Goal: Information Seeking & Learning: Learn about a topic

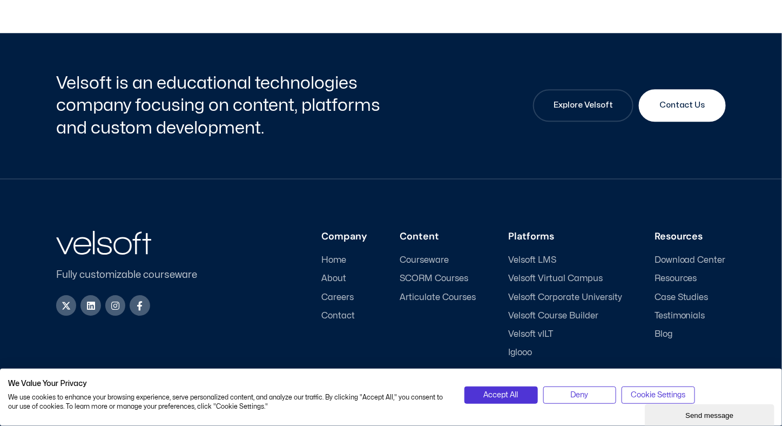
scroll to position [1011, 0]
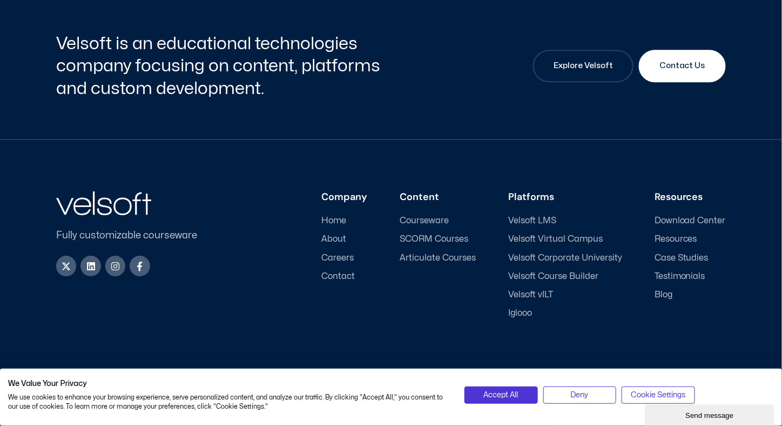
click at [426, 219] on span "Courseware" at bounding box center [424, 220] width 49 height 10
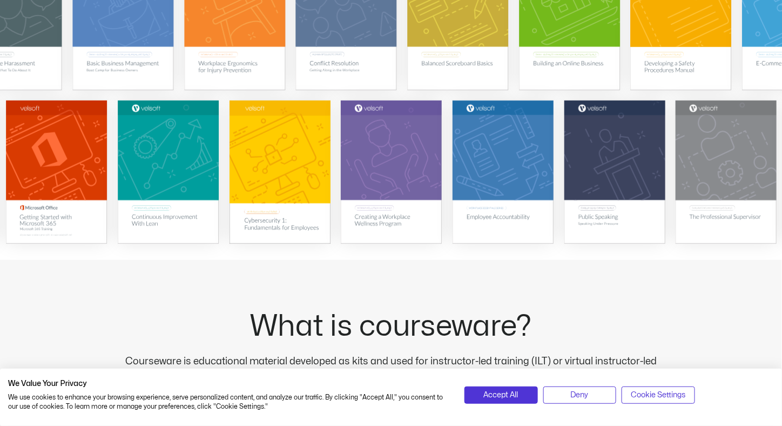
scroll to position [324, 0]
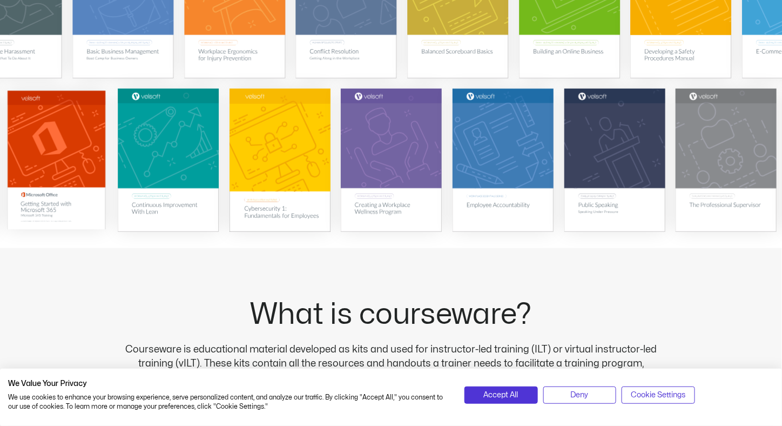
click at [30, 192] on img at bounding box center [57, 160] width 98 height 139
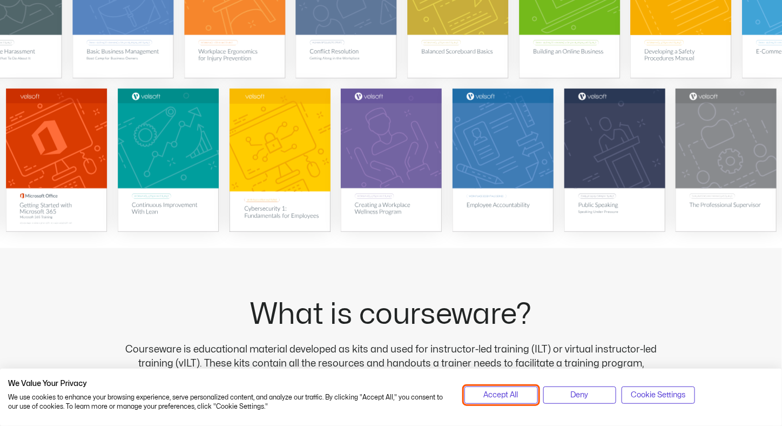
click at [493, 397] on span "Accept All" at bounding box center [501, 395] width 35 height 12
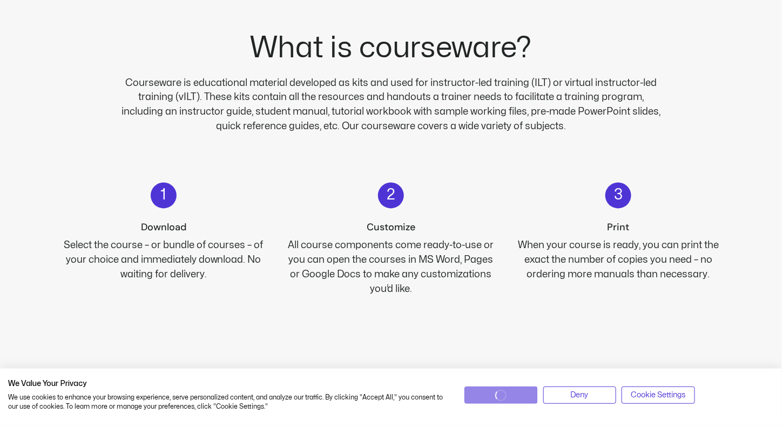
scroll to position [594, 0]
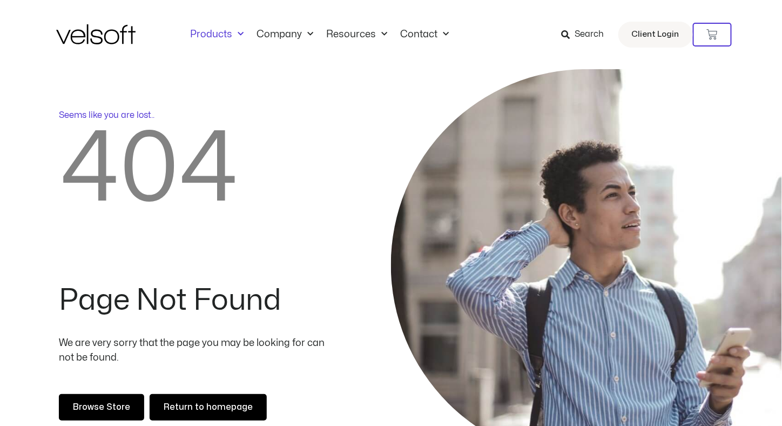
click at [218, 29] on link "Products" at bounding box center [217, 35] width 66 height 12
click at [216, 32] on link "Products" at bounding box center [217, 35] width 66 height 12
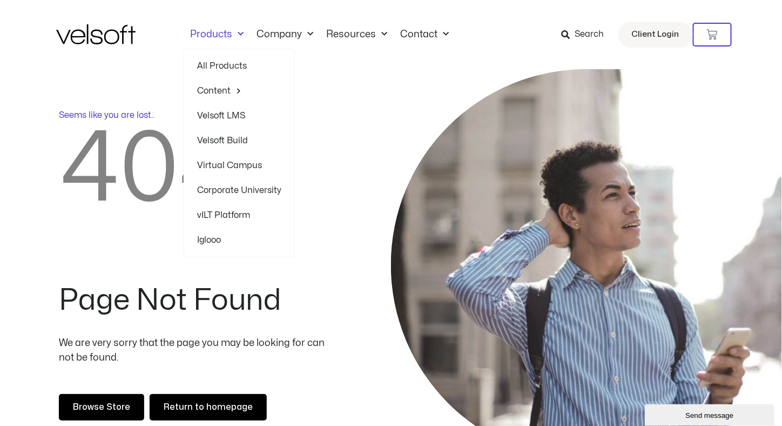
click at [218, 62] on link "All Products" at bounding box center [239, 65] width 84 height 25
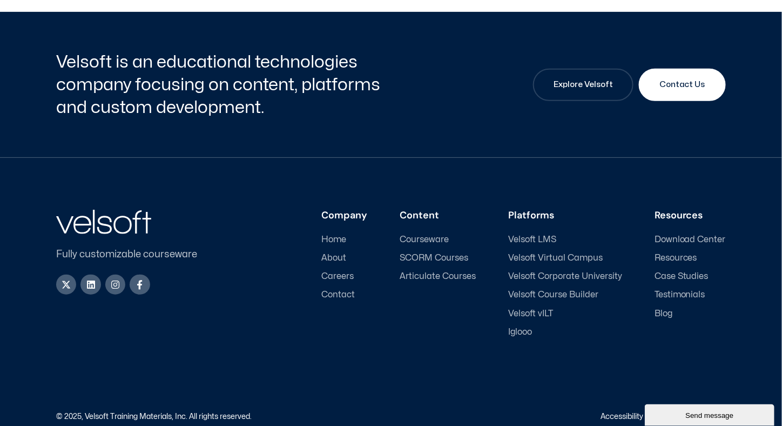
scroll to position [2901, 0]
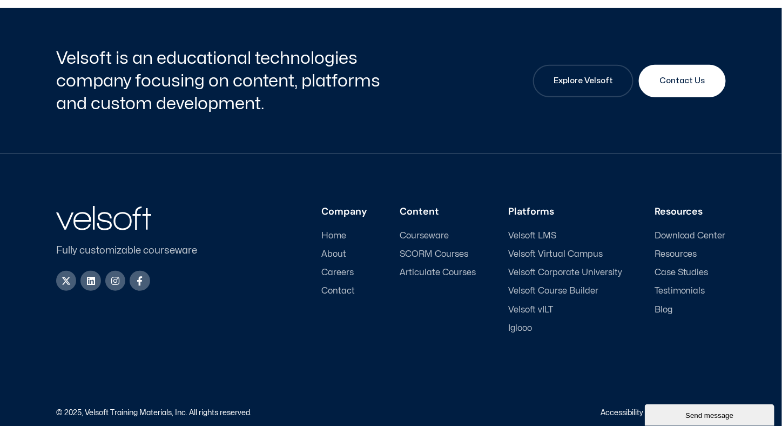
click at [343, 231] on span "Home" at bounding box center [333, 236] width 25 height 10
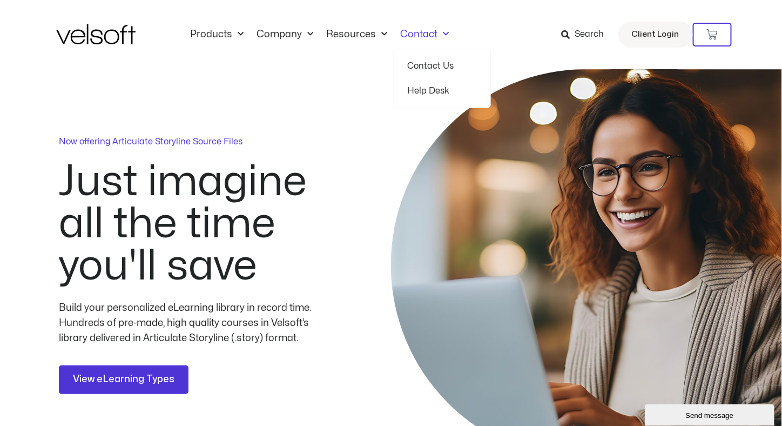
click at [438, 35] on span "Menu" at bounding box center [442, 34] width 11 height 18
click at [386, 37] on link "Resources" at bounding box center [357, 35] width 74 height 12
click at [381, 33] on span "Menu" at bounding box center [381, 34] width 11 height 18
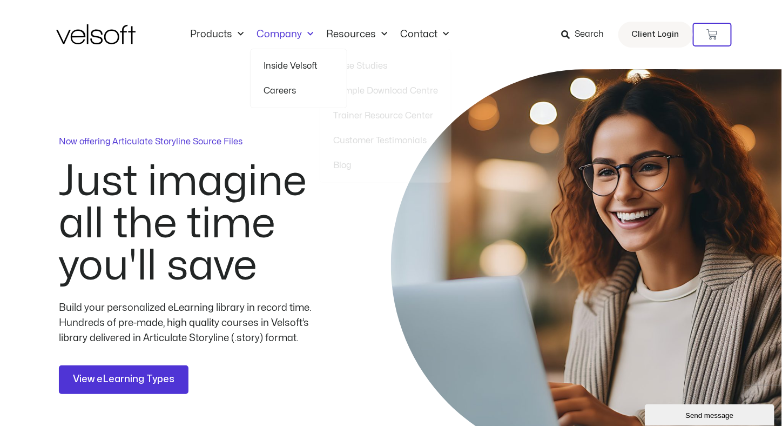
click at [304, 33] on span "Menu" at bounding box center [307, 34] width 11 height 18
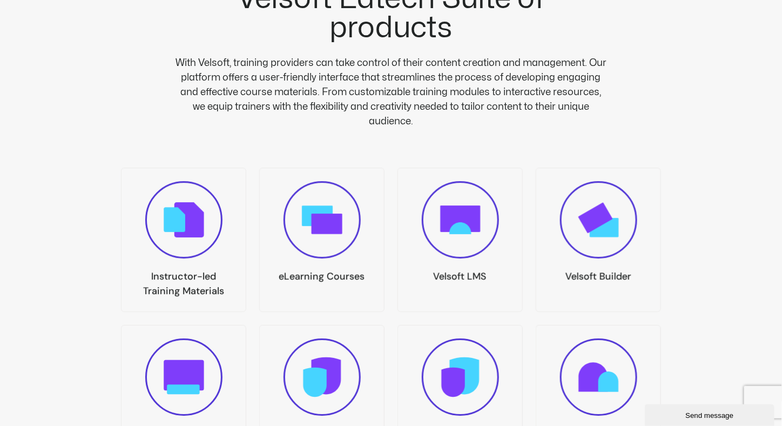
scroll to position [1112, 0]
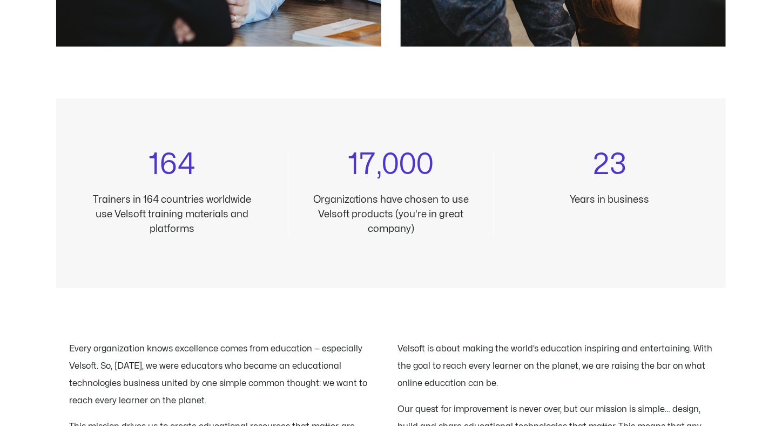
scroll to position [1080, 0]
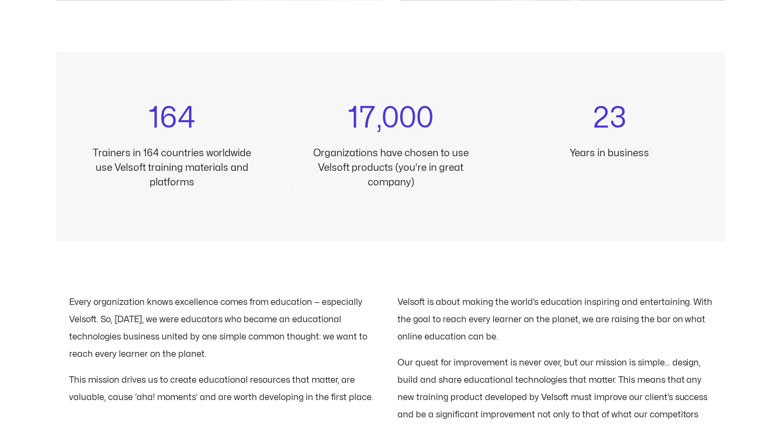
click at [359, 119] on h3 "17,000" at bounding box center [390, 118] width 165 height 29
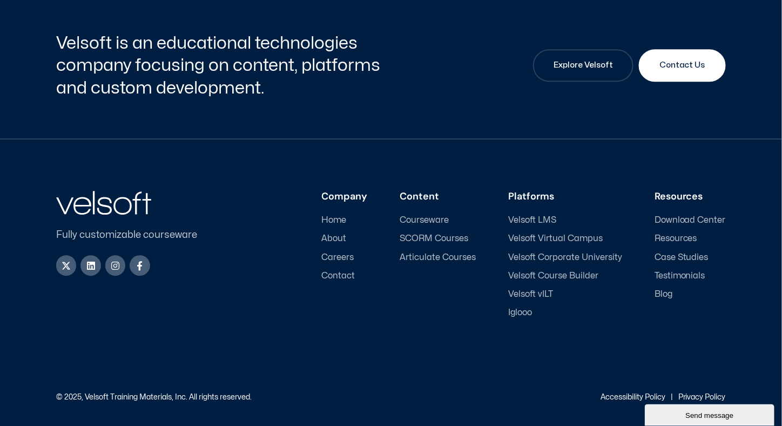
scroll to position [3656, 0]
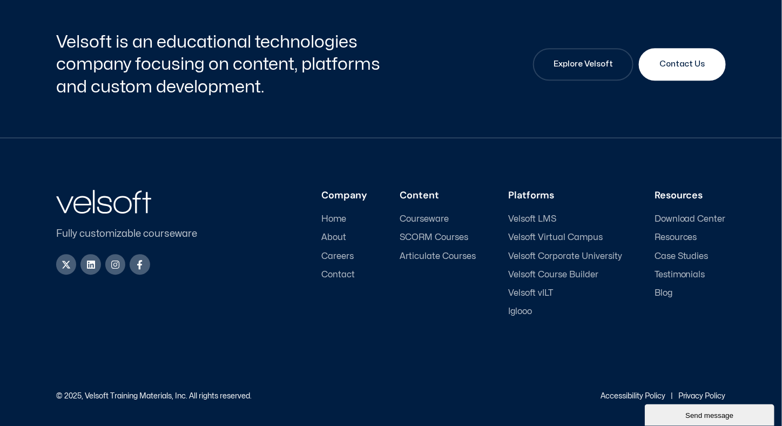
click at [441, 254] on span "Articulate Courses" at bounding box center [438, 256] width 76 height 10
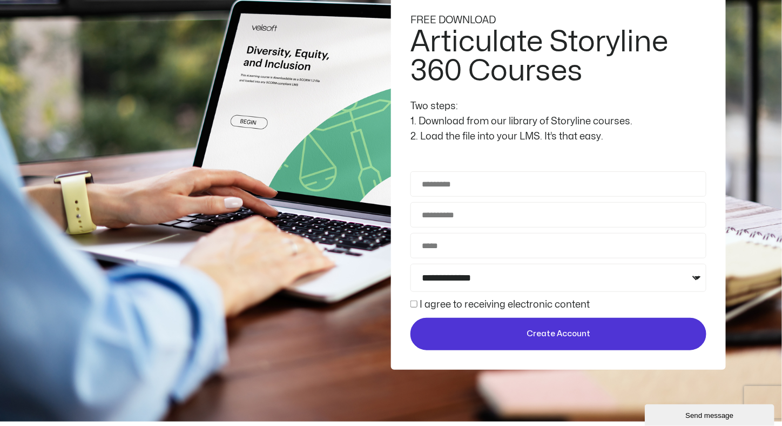
scroll to position [216, 0]
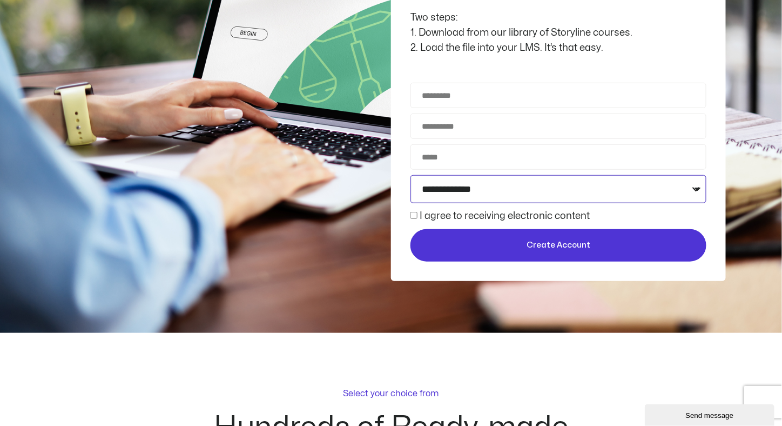
click at [431, 191] on select "**********" at bounding box center [558, 189] width 296 height 28
select select "**********"
click at [410, 175] on select "**********" at bounding box center [558, 189] width 296 height 28
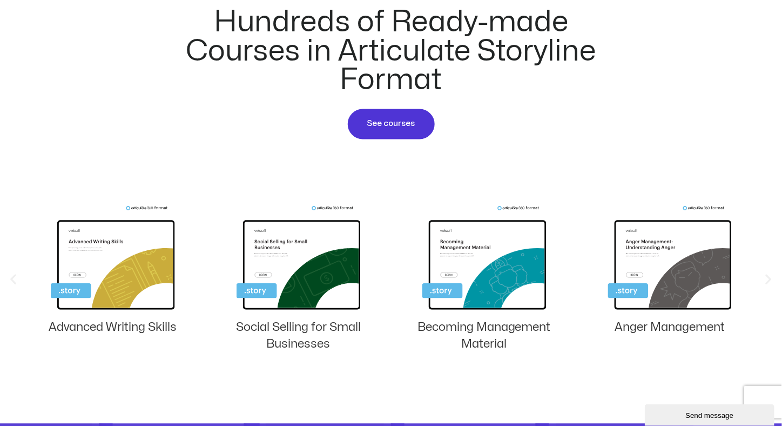
scroll to position [648, 0]
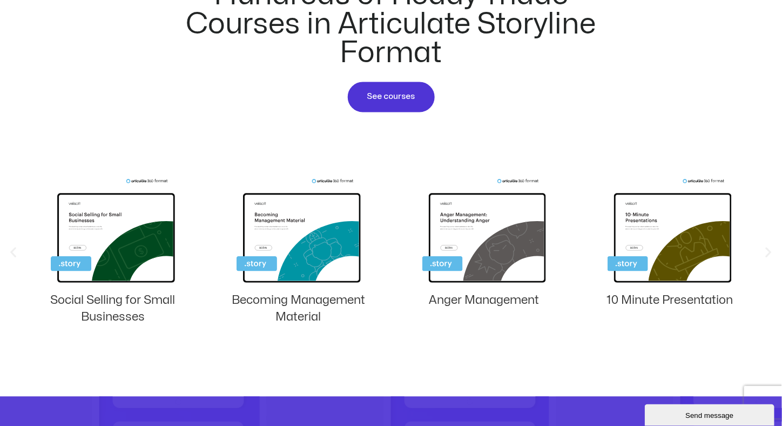
click at [9, 249] on icon "Previous slide" at bounding box center [12, 252] width 13 height 13
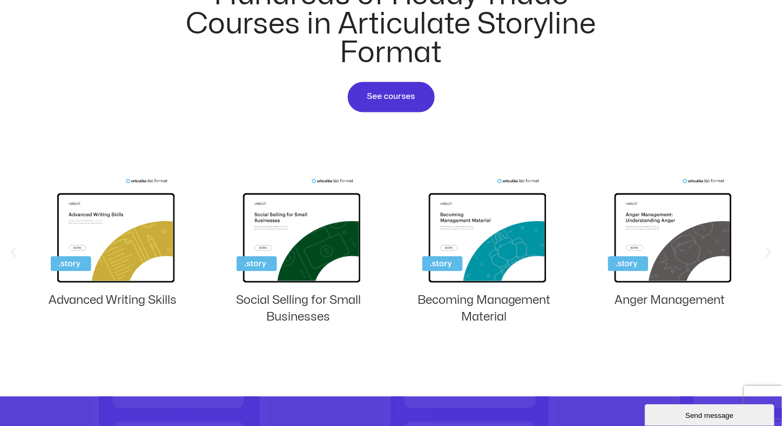
click at [9, 249] on icon "Previous slide" at bounding box center [12, 252] width 13 height 13
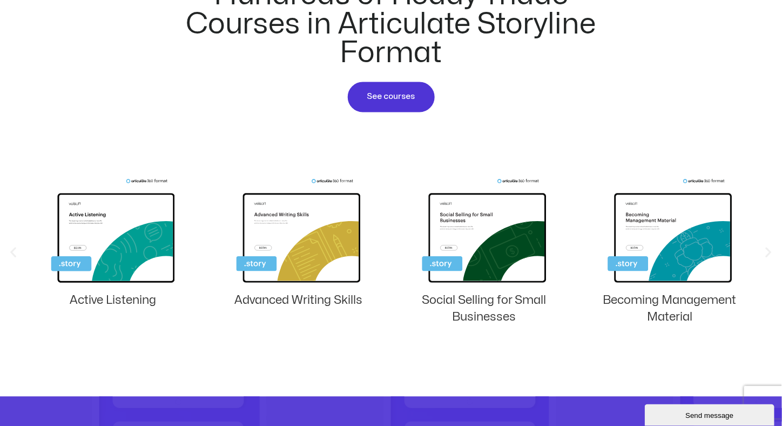
click at [9, 249] on icon "Previous slide" at bounding box center [12, 252] width 13 height 13
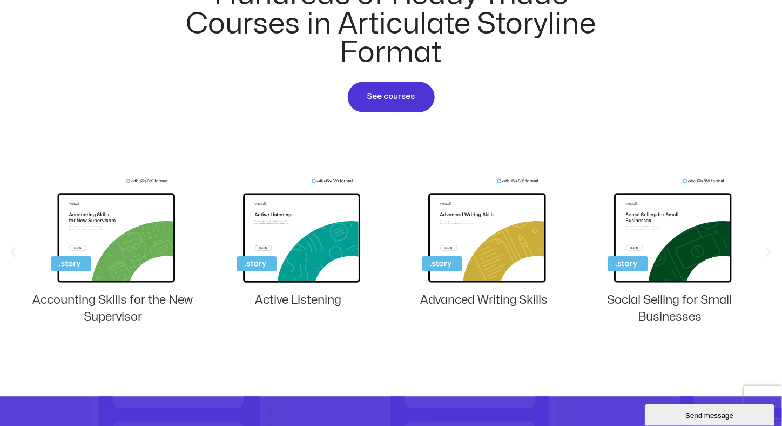
click at [9, 249] on icon "Previous slide" at bounding box center [12, 252] width 13 height 13
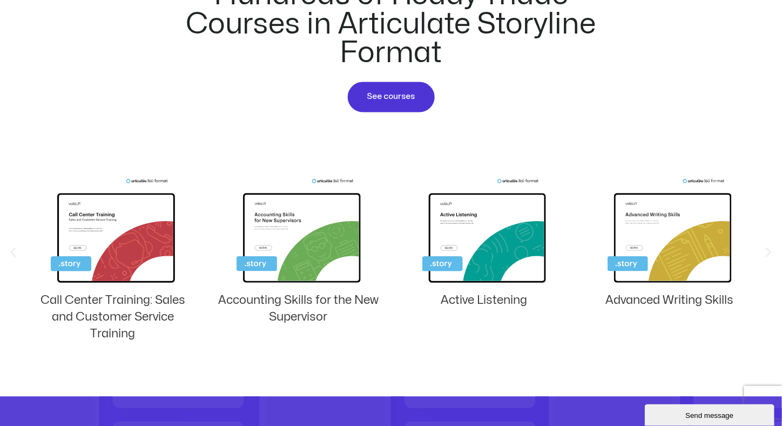
click at [9, 249] on icon "Previous slide" at bounding box center [12, 252] width 13 height 13
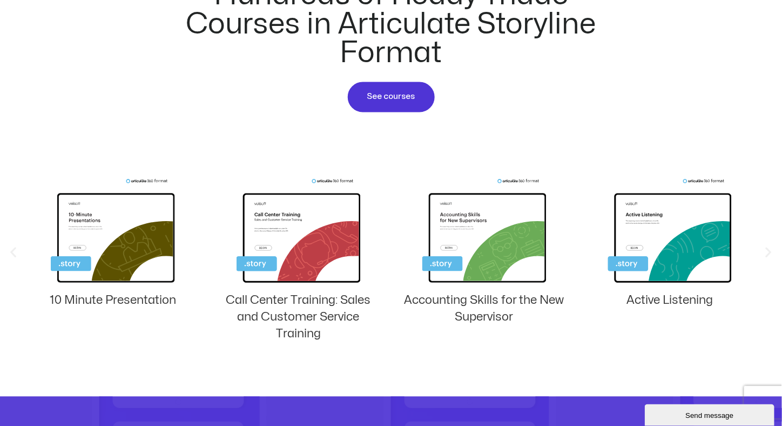
click at [9, 249] on icon "Previous slide" at bounding box center [12, 252] width 13 height 13
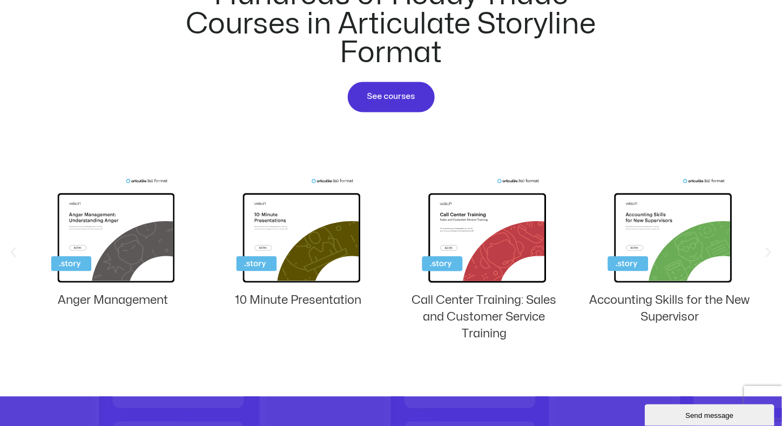
click at [9, 249] on icon "Previous slide" at bounding box center [12, 252] width 13 height 13
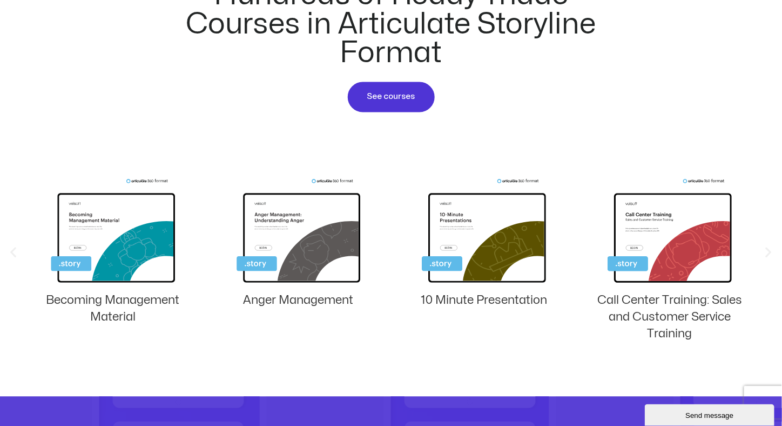
click at [9, 249] on icon "Previous slide" at bounding box center [12, 252] width 13 height 13
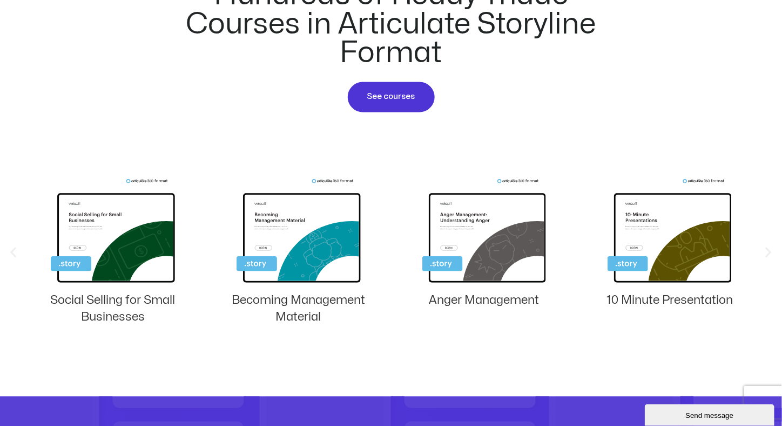
click at [9, 249] on icon "Previous slide" at bounding box center [12, 252] width 13 height 13
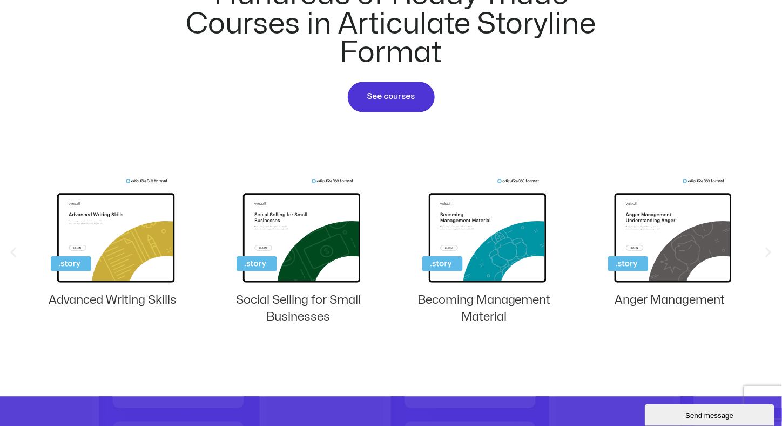
click at [9, 249] on icon "Previous slide" at bounding box center [12, 252] width 13 height 13
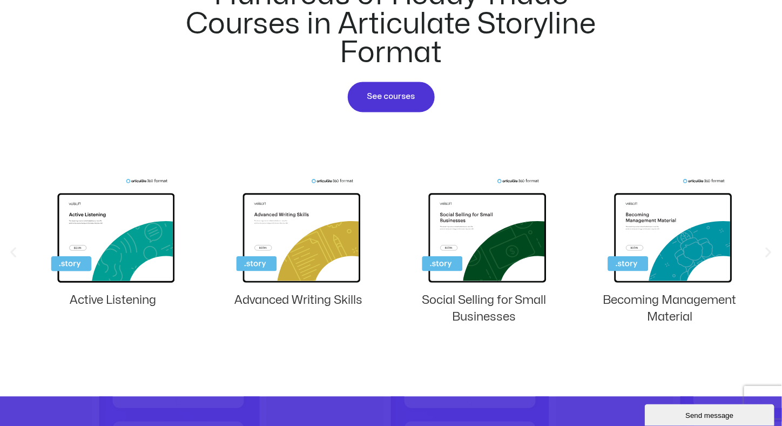
click at [9, 249] on icon "Previous slide" at bounding box center [12, 252] width 13 height 13
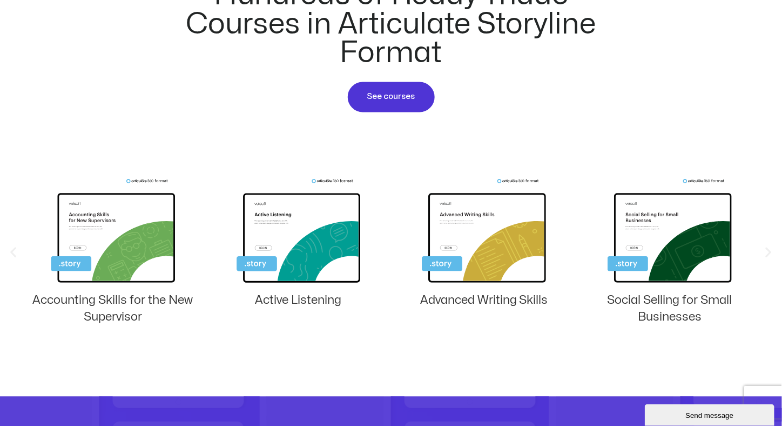
click at [9, 249] on icon "Previous slide" at bounding box center [12, 252] width 13 height 13
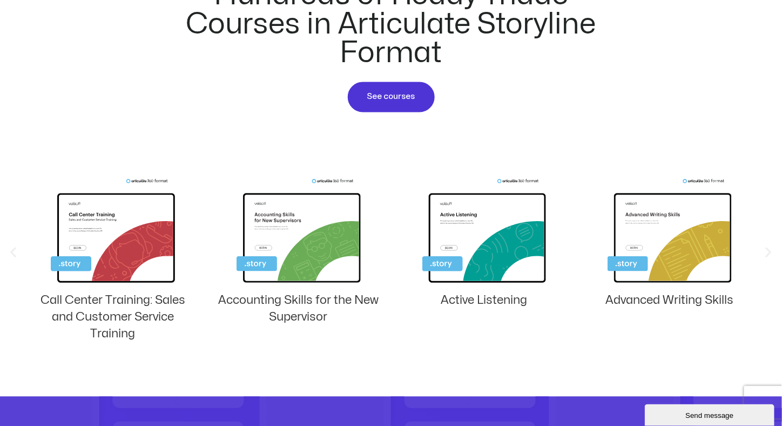
click at [9, 249] on icon "Previous slide" at bounding box center [12, 252] width 13 height 13
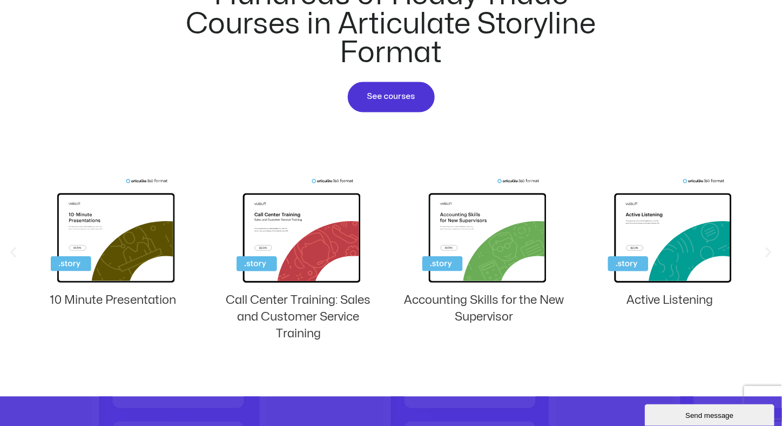
click at [9, 249] on icon "Previous slide" at bounding box center [12, 252] width 13 height 13
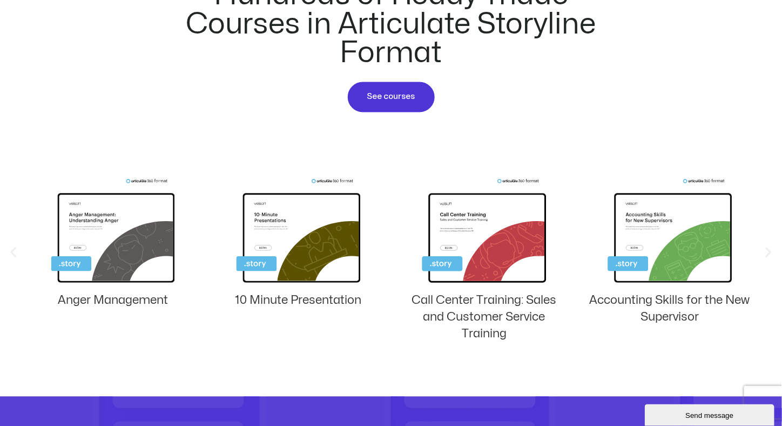
click at [9, 249] on icon "Previous slide" at bounding box center [12, 252] width 13 height 13
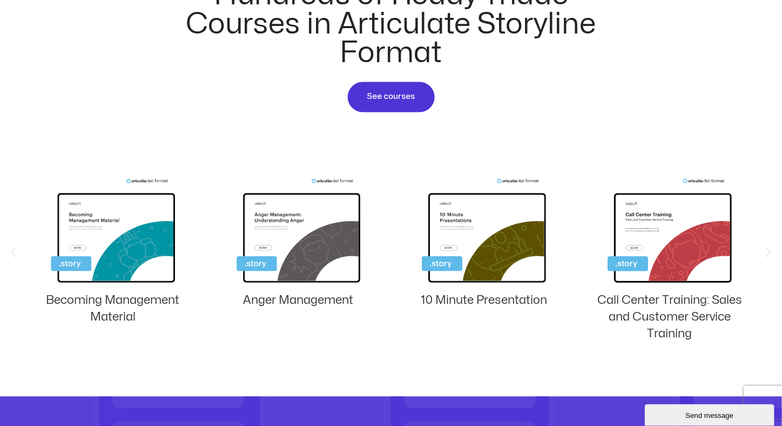
click at [9, 249] on icon "Previous slide" at bounding box center [12, 252] width 13 height 13
click at [387, 93] on span "See courses" at bounding box center [391, 97] width 48 height 13
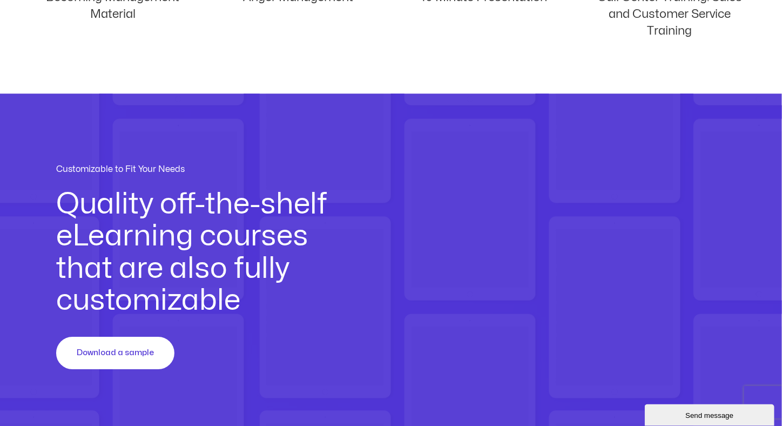
scroll to position [972, 0]
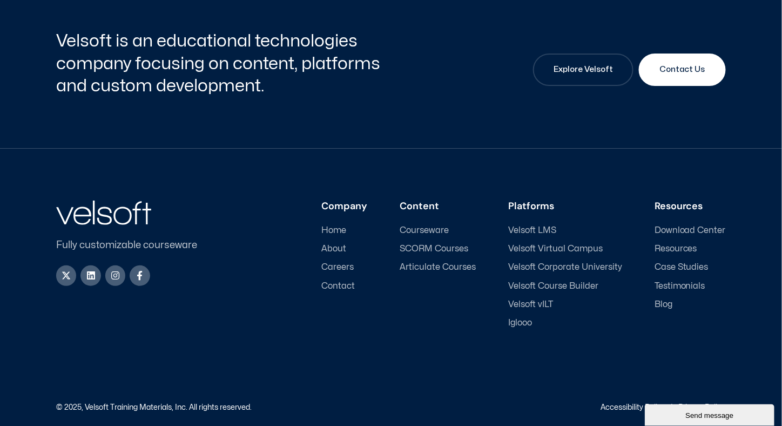
scroll to position [1346, 0]
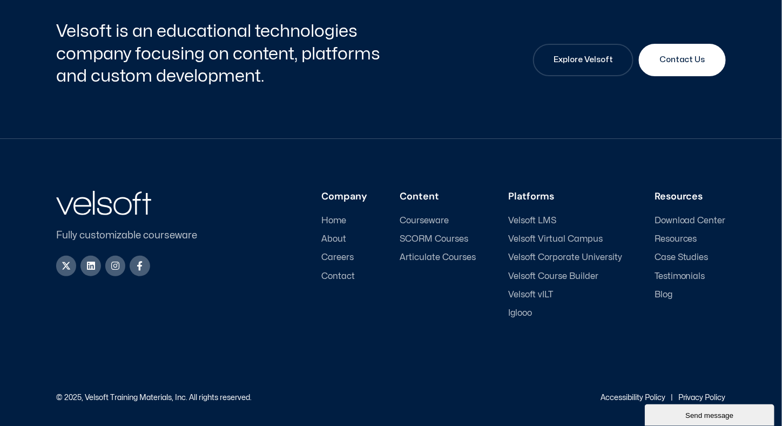
click at [340, 235] on span "About" at bounding box center [333, 239] width 25 height 10
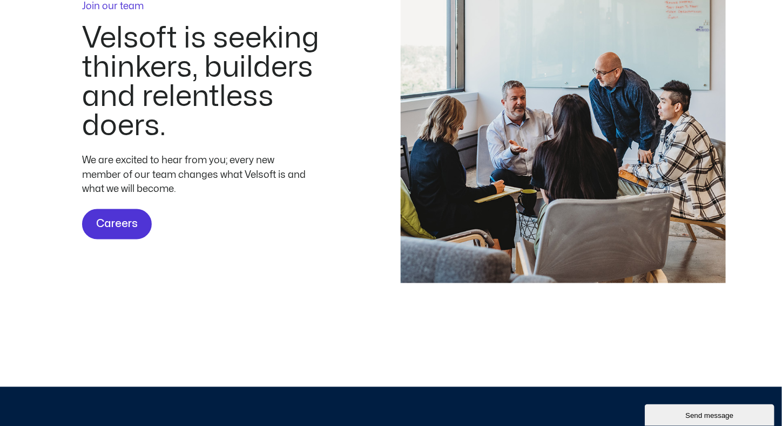
scroll to position [3656, 0]
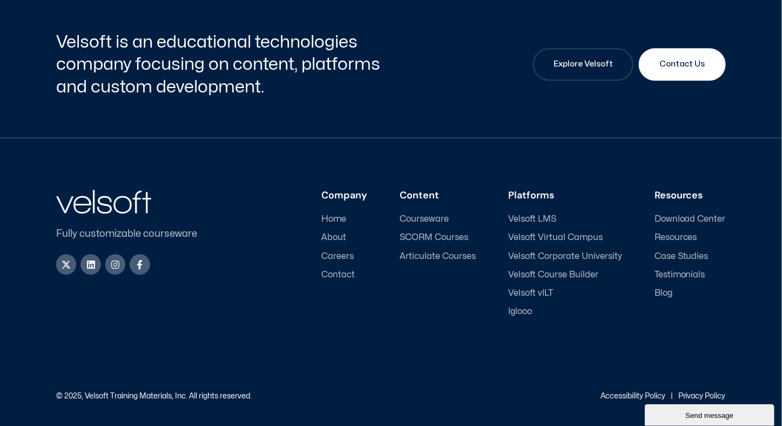
click at [537, 292] on span "Velsoft vILT" at bounding box center [530, 293] width 45 height 10
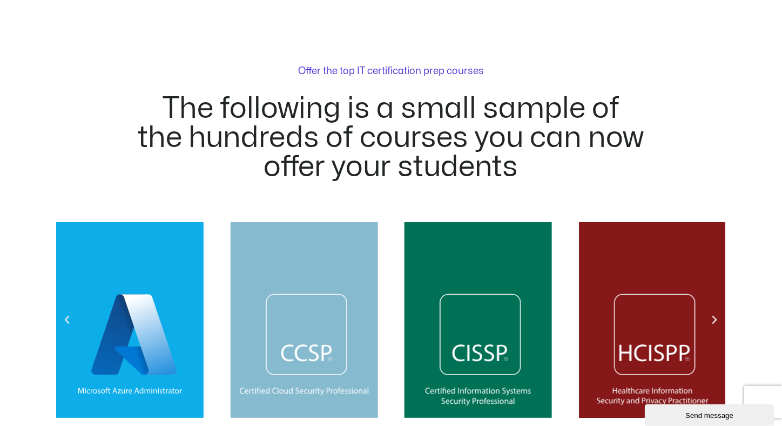
scroll to position [1296, 0]
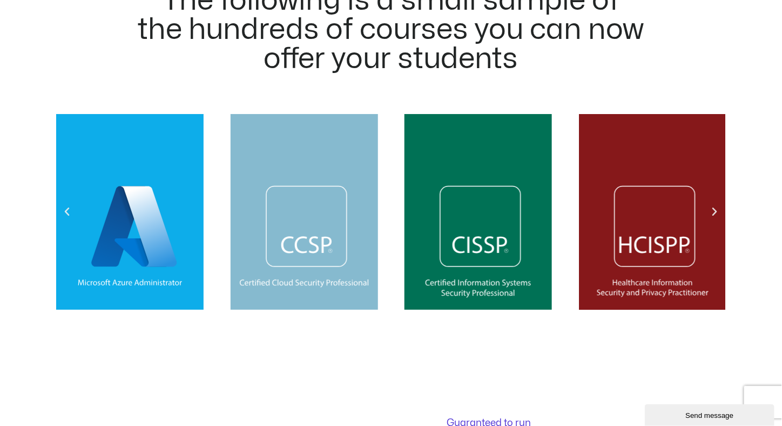
click at [718, 213] on icon "Next slide" at bounding box center [715, 211] width 11 height 11
click at [715, 209] on icon "Next slide" at bounding box center [715, 211] width 11 height 11
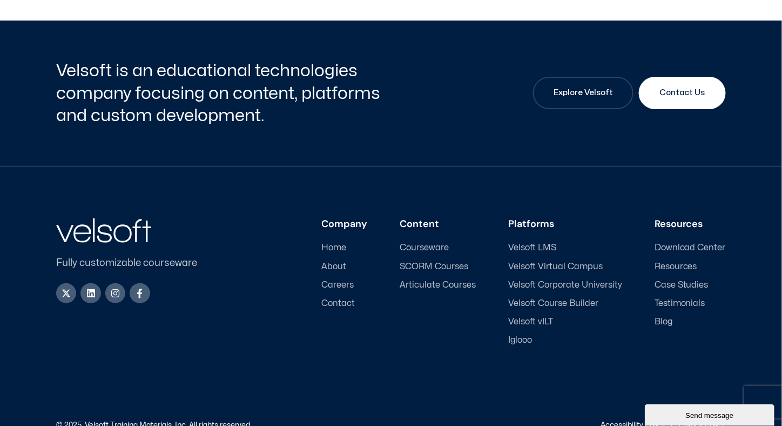
scroll to position [2803, 0]
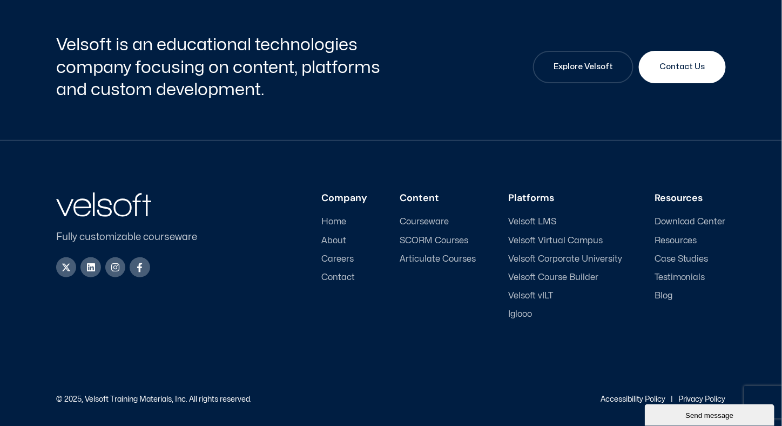
click at [673, 218] on span "Download Center" at bounding box center [689, 222] width 71 height 10
